Goal: Task Accomplishment & Management: Complete application form

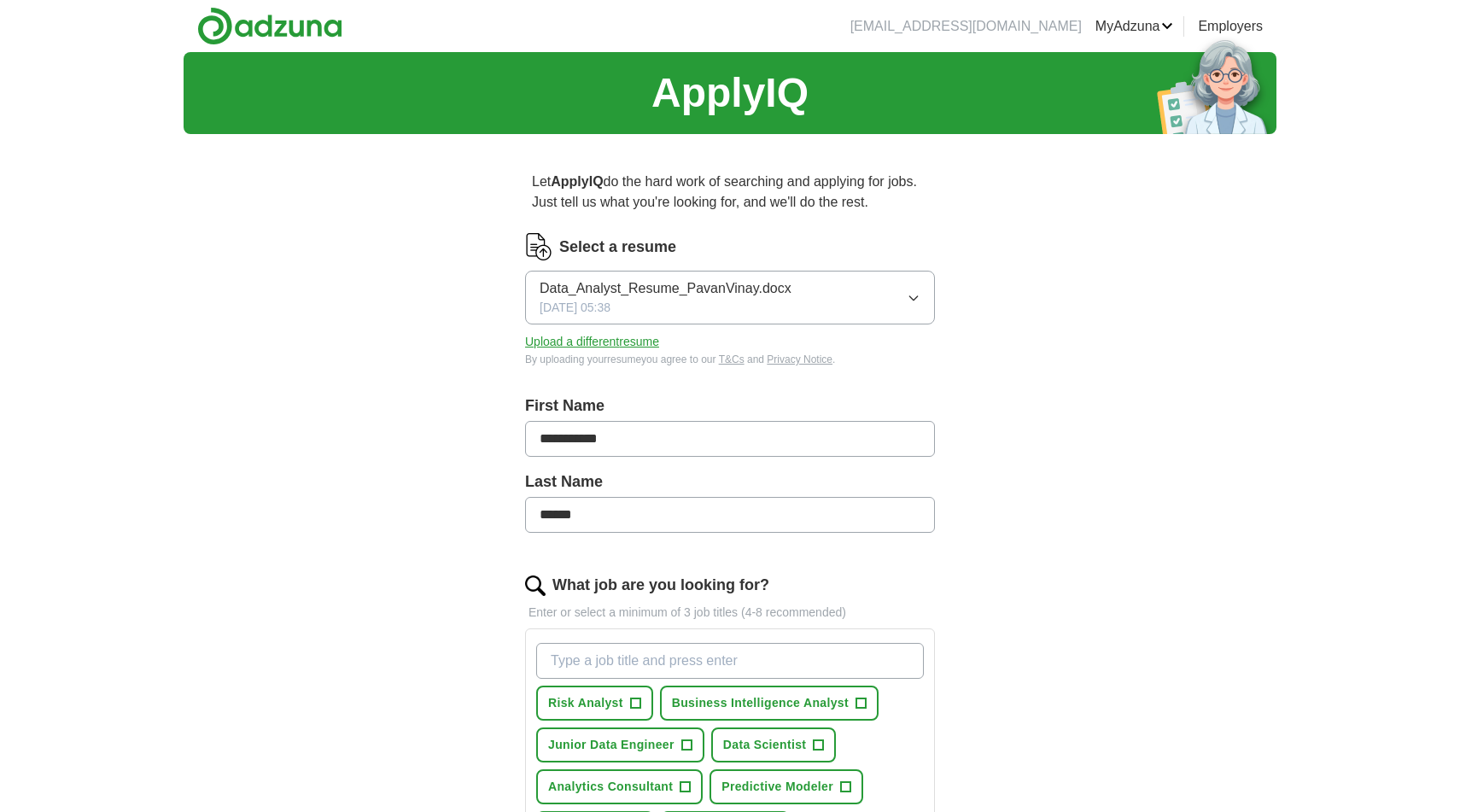
click at [737, 294] on span "Data_Analyst_Resume_PavanVinay.docx" at bounding box center [665, 289] width 252 height 21
click at [979, 416] on div "**********" at bounding box center [730, 722] width 547 height 1148
click at [921, 293] on button "Data_Analyst_Resume_PavanVinay.docx [DATE] 05:38" at bounding box center [730, 298] width 409 height 54
click at [575, 243] on label "Select a resume" at bounding box center [617, 247] width 117 height 23
click at [538, 246] on img at bounding box center [538, 246] width 27 height 27
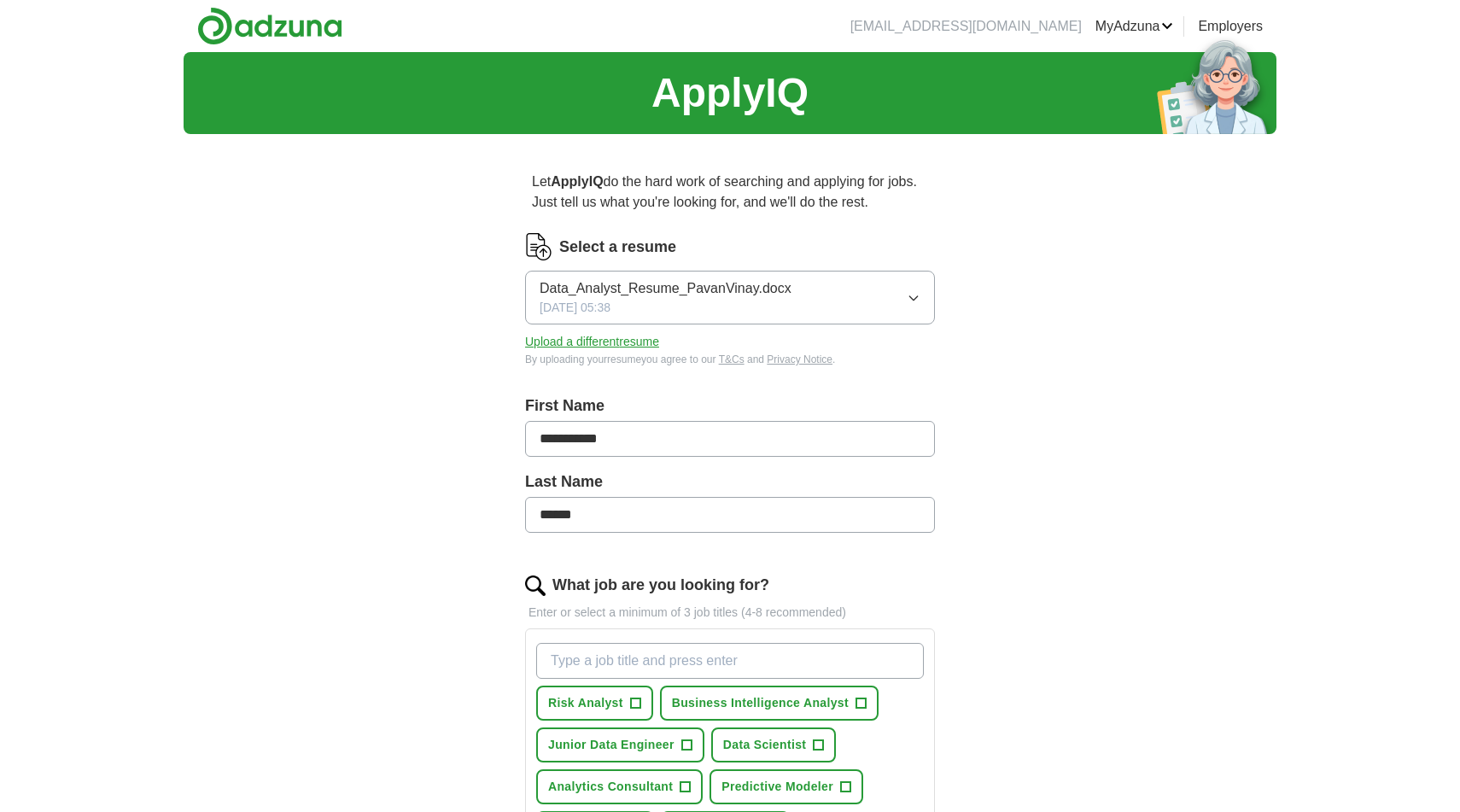
click at [567, 302] on span "[DATE] 05:38" at bounding box center [574, 307] width 71 height 18
click at [486, 322] on div "**********" at bounding box center [730, 722] width 547 height 1148
click at [607, 353] on div "By uploading your resume you agree to our T&Cs and Privacy Notice ." at bounding box center [730, 359] width 409 height 15
click at [614, 349] on button "Upload a different resume" at bounding box center [591, 341] width 134 height 18
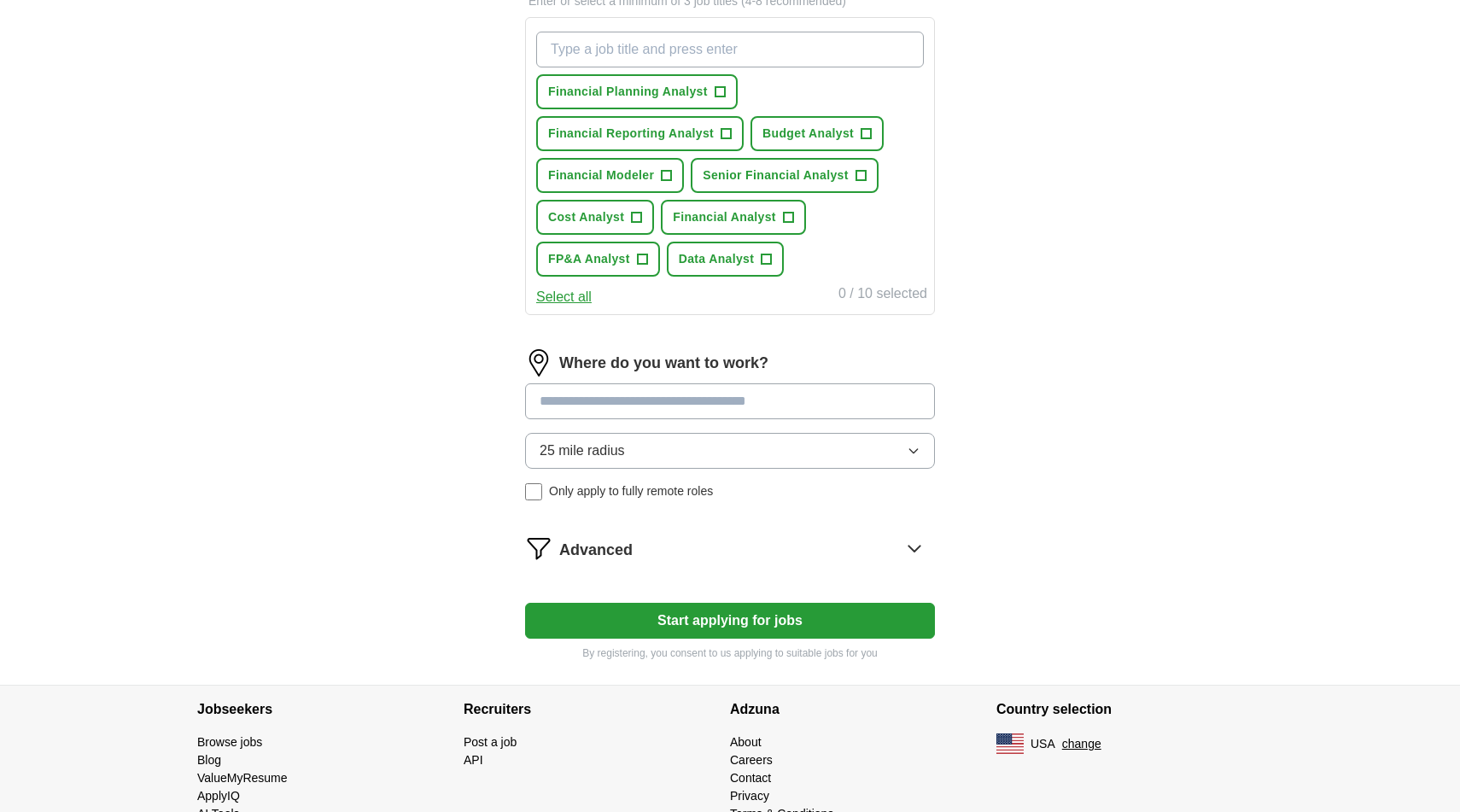
scroll to position [657, 0]
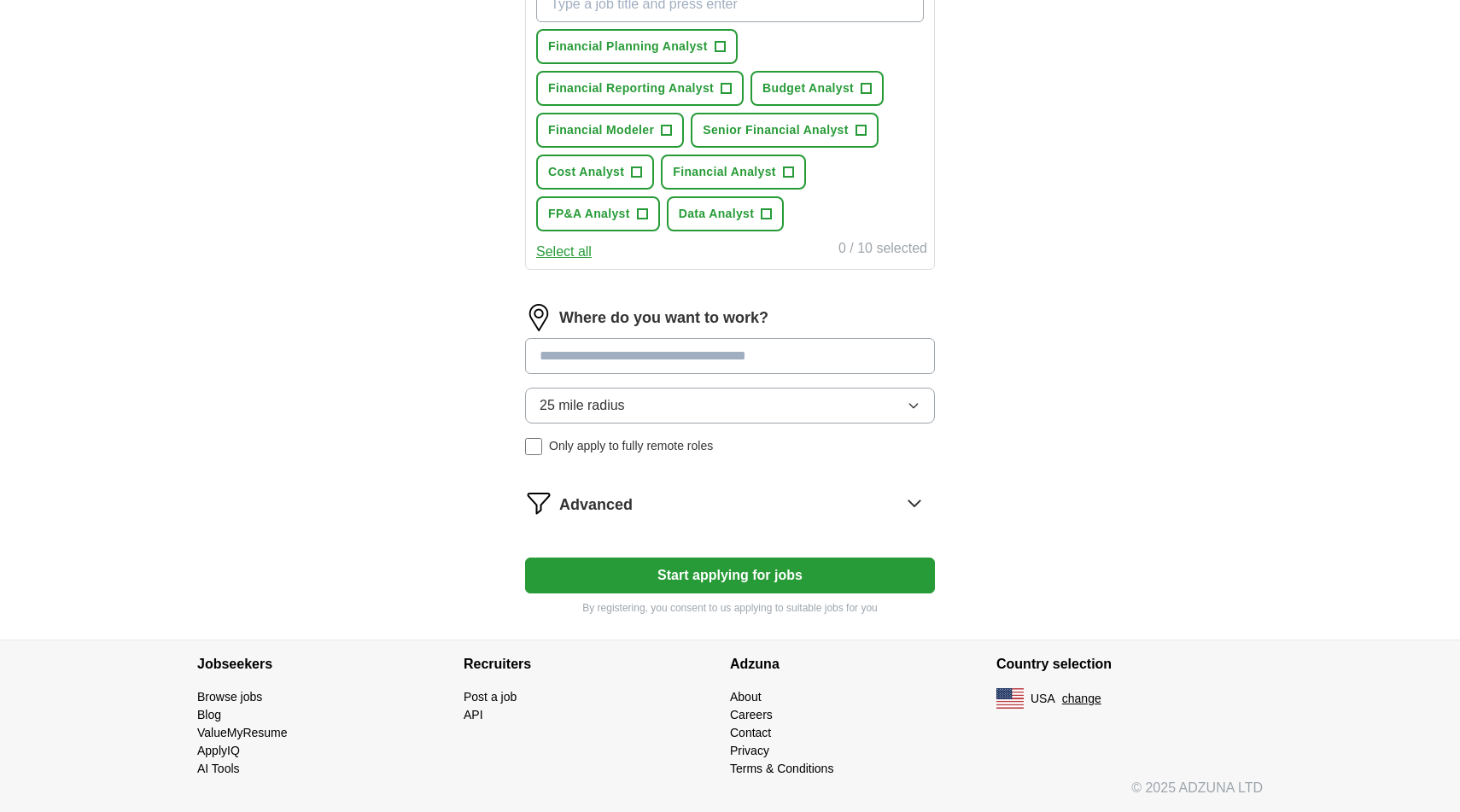
click at [756, 582] on button "Start applying for jobs" at bounding box center [730, 575] width 409 height 36
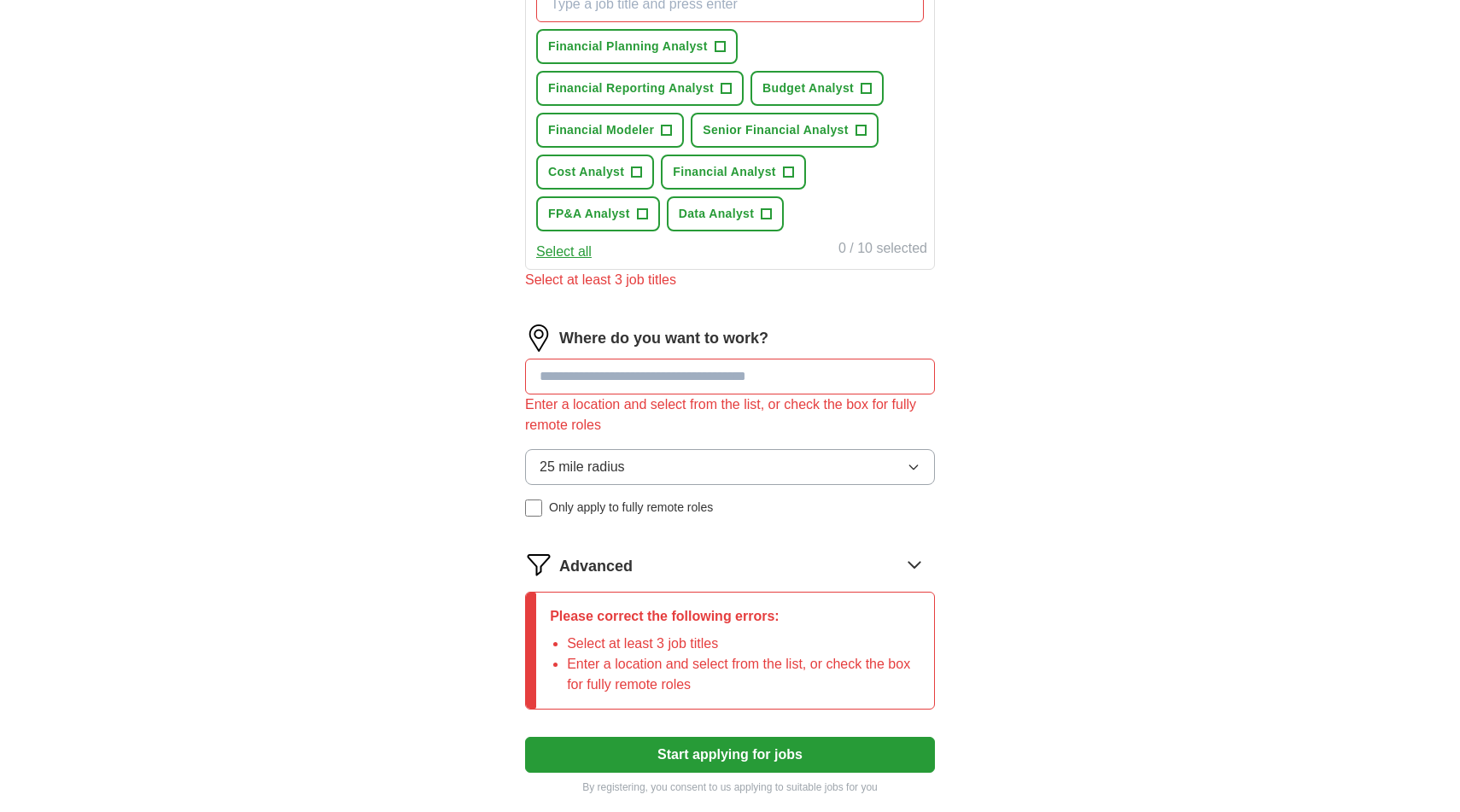
click at [666, 380] on input at bounding box center [730, 376] width 409 height 36
type input "*"
